Goal: Information Seeking & Learning: Learn about a topic

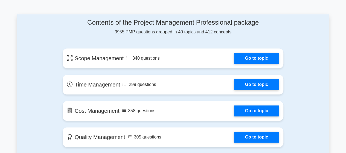
scroll to position [301, 0]
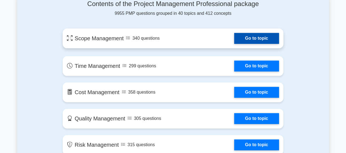
click at [234, 38] on link "Go to topic" at bounding box center [256, 38] width 45 height 11
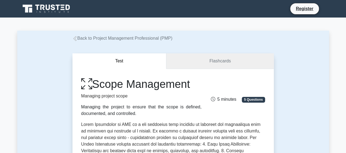
click at [201, 62] on link "Flashcards" at bounding box center [219, 61] width 107 height 16
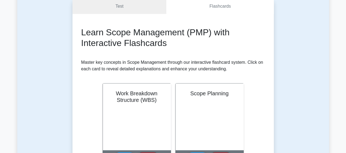
scroll to position [82, 0]
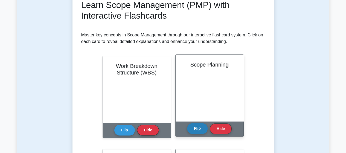
click at [201, 129] on button "Flip" at bounding box center [197, 128] width 21 height 11
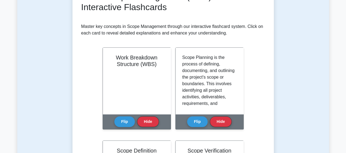
scroll to position [0, 0]
